Goal: Find specific page/section: Find specific page/section

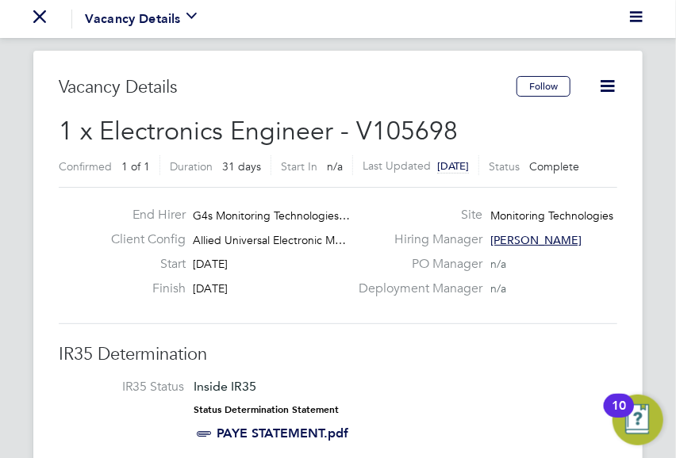
click at [45, 13] on icon "Main navigation" at bounding box center [39, 16] width 13 height 13
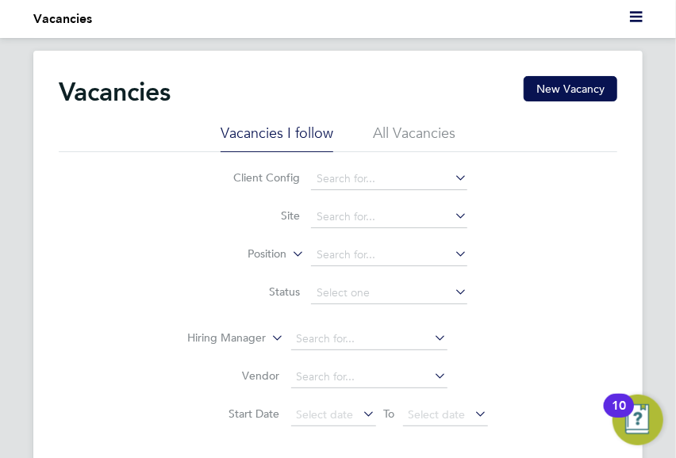
click at [626, 19] on ul "Current page: Vacancies" at bounding box center [337, 19] width 609 height 38
click at [635, 18] on icon "Main navigation" at bounding box center [636, 16] width 13 height 13
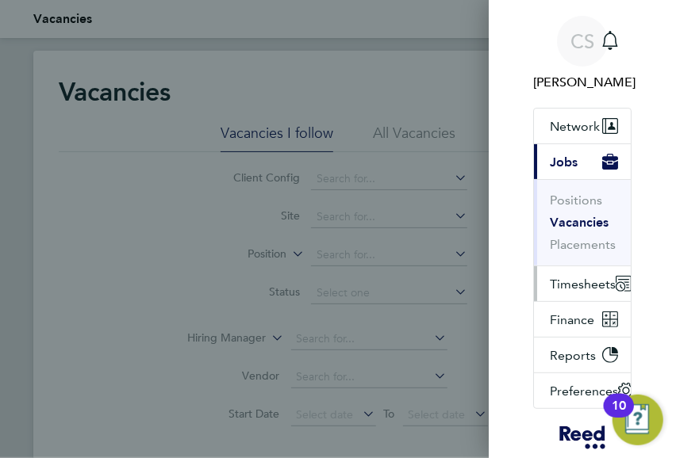
click at [570, 281] on span "Timesheets" at bounding box center [583, 284] width 66 height 15
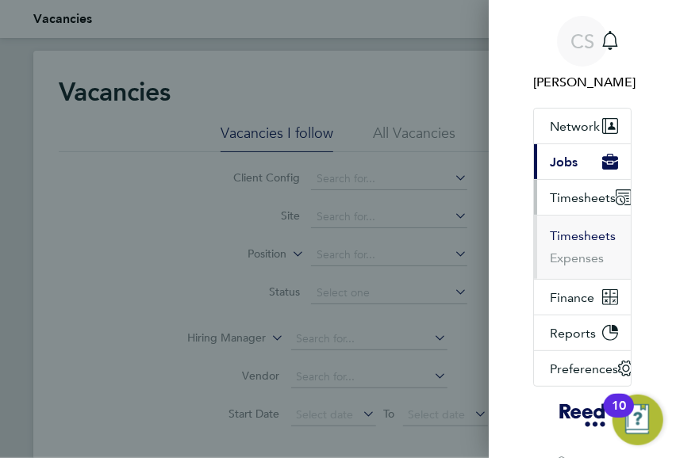
click at [570, 236] on button "Timesheets" at bounding box center [583, 236] width 66 height 16
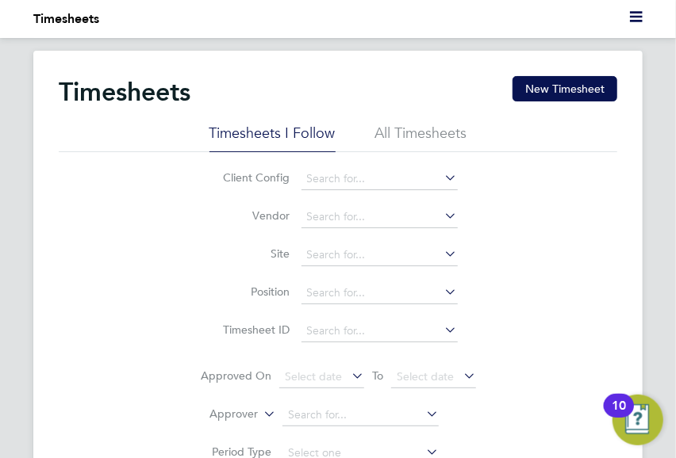
click at [635, 15] on icon "Main navigation" at bounding box center [636, 16] width 13 height 13
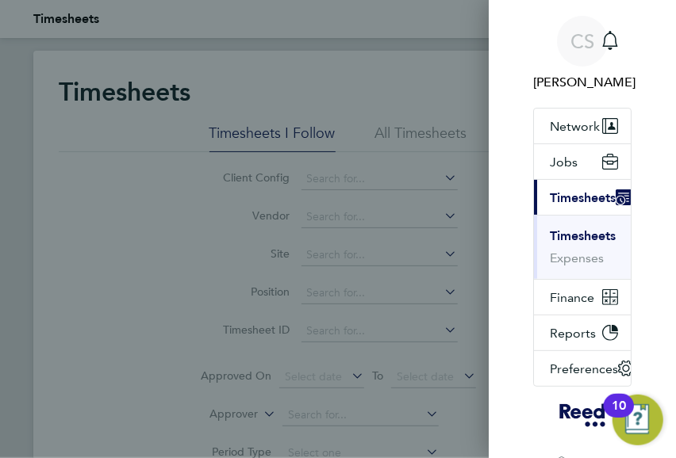
click at [565, 231] on button "Timesheets" at bounding box center [583, 236] width 66 height 16
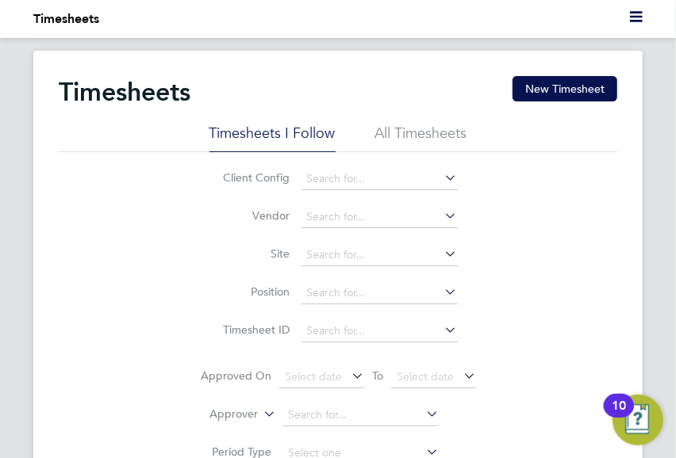
click at [435, 132] on li "All Timesheets" at bounding box center [421, 138] width 92 height 29
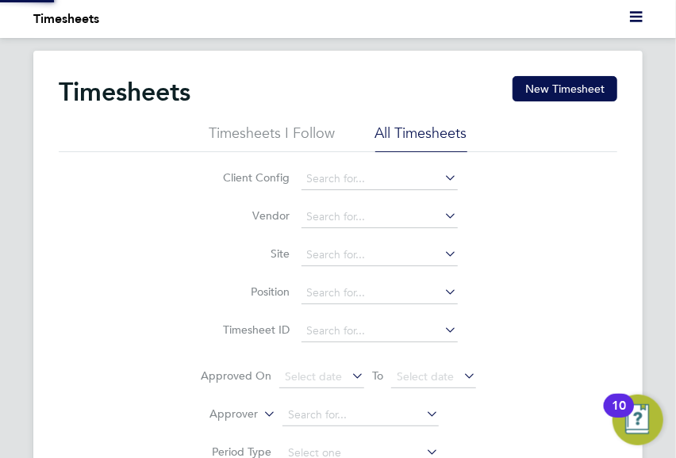
scroll to position [40, 109]
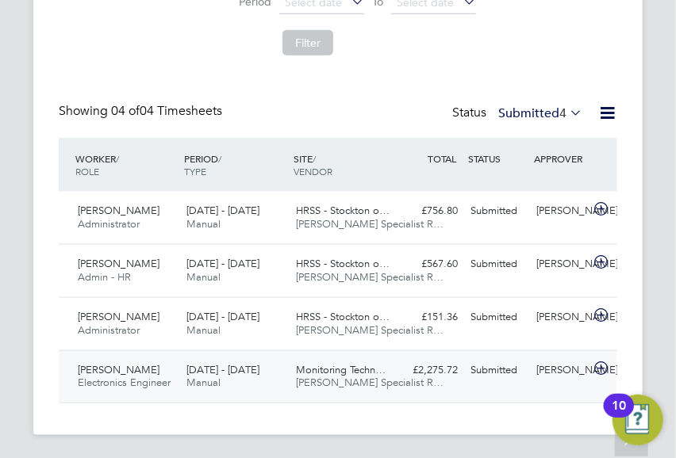
click at [103, 365] on span "[PERSON_NAME]" at bounding box center [119, 369] width 82 height 13
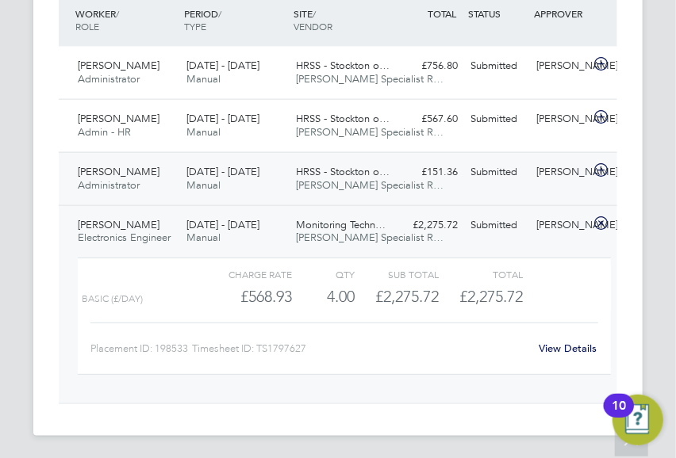
scroll to position [237, 0]
